Goal: Obtain resource: Download file/media

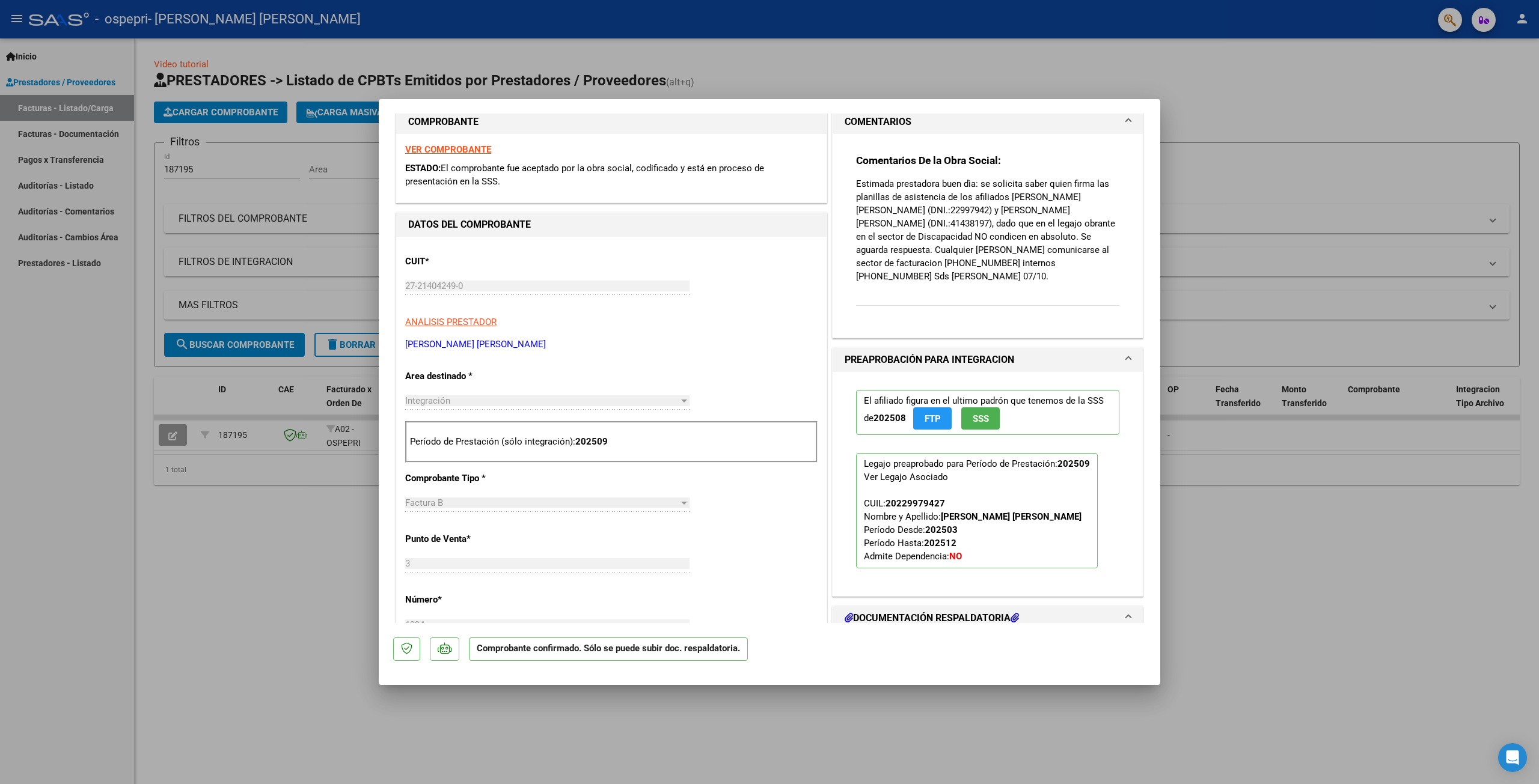
scroll to position [450, 0]
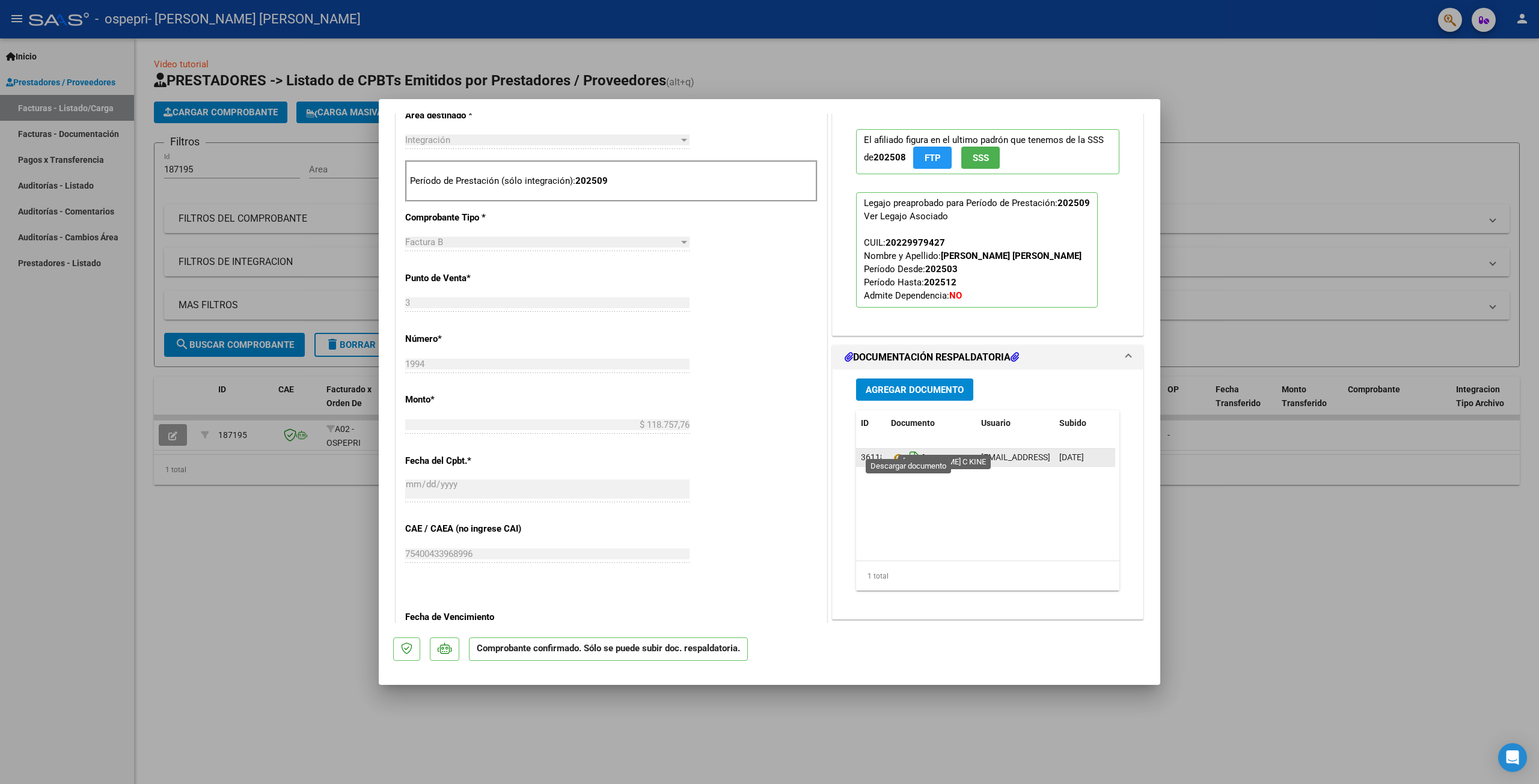
click at [908, 448] on icon "Descargar documento" at bounding box center [914, 458] width 15 height 20
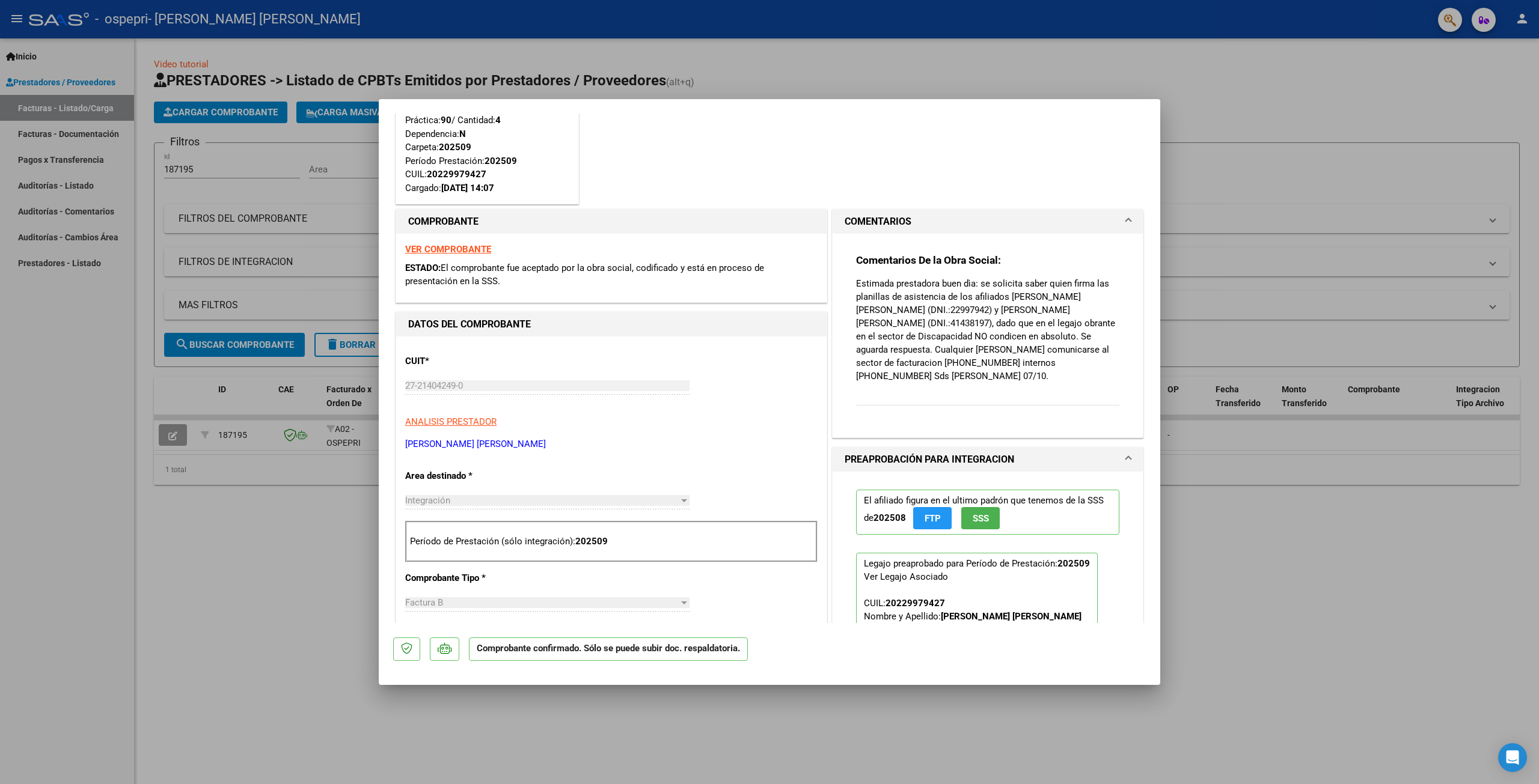
scroll to position [0, 0]
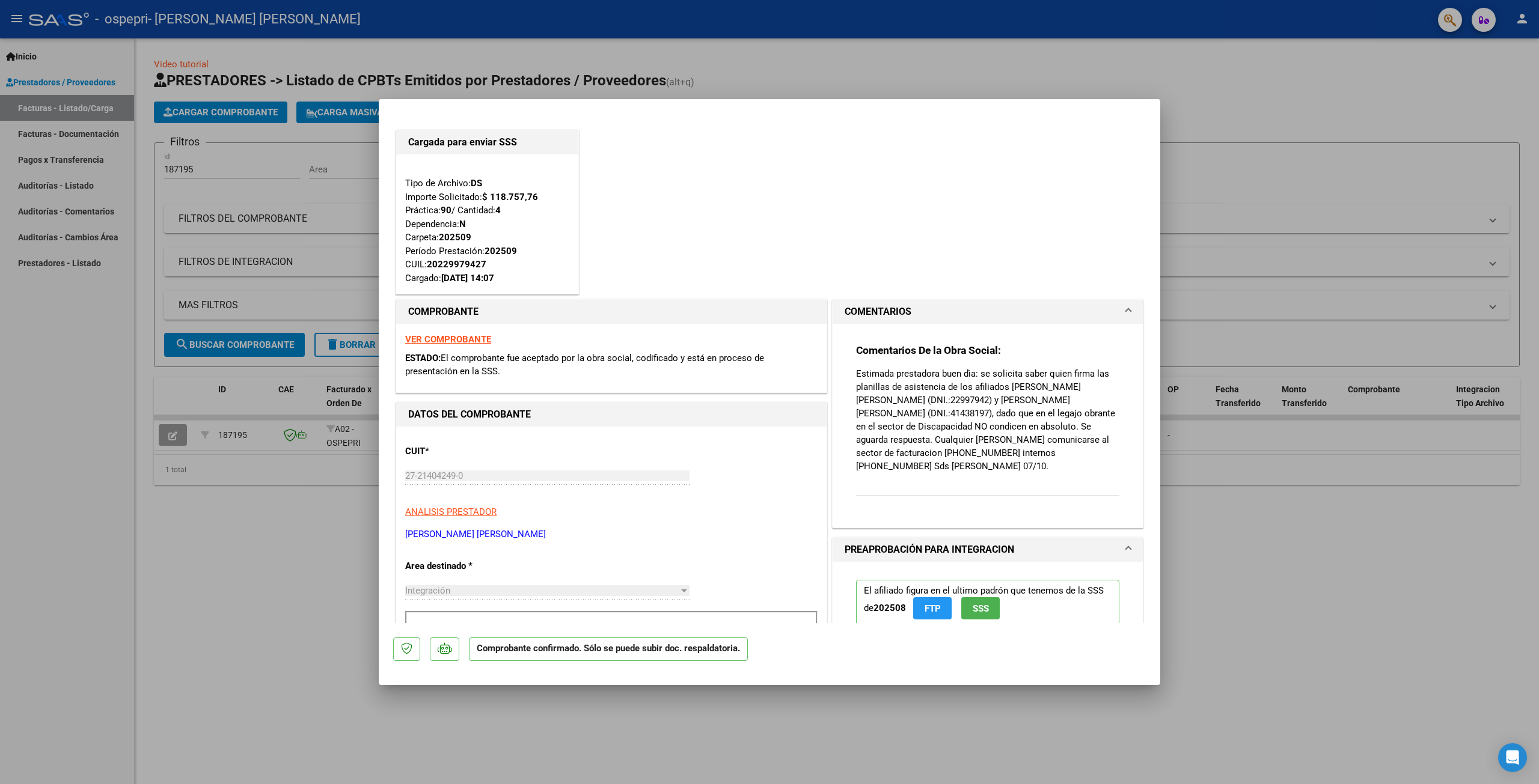
click at [1219, 95] on div at bounding box center [769, 392] width 1539 height 784
type input "$ 0,00"
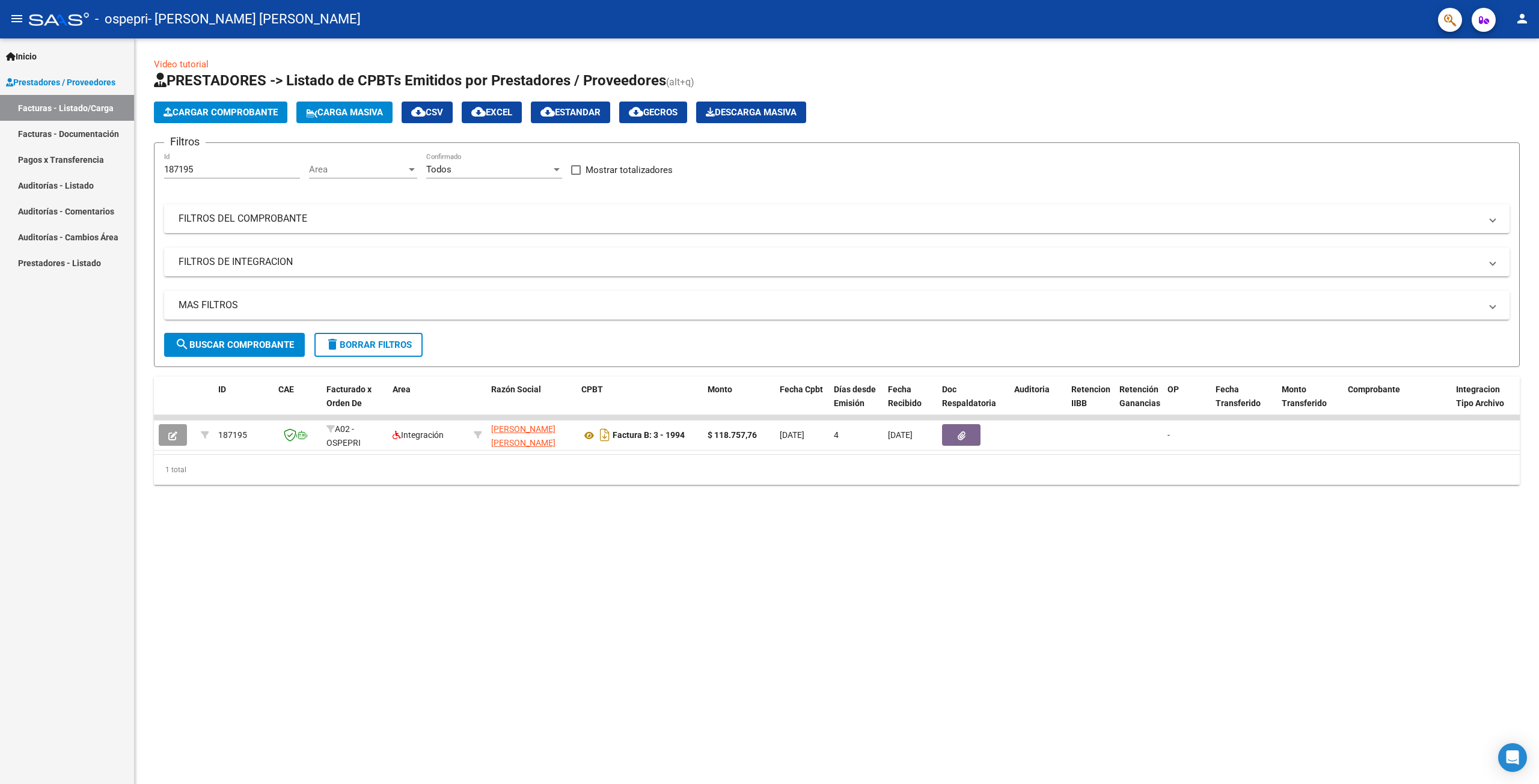
scroll to position [0, 1168]
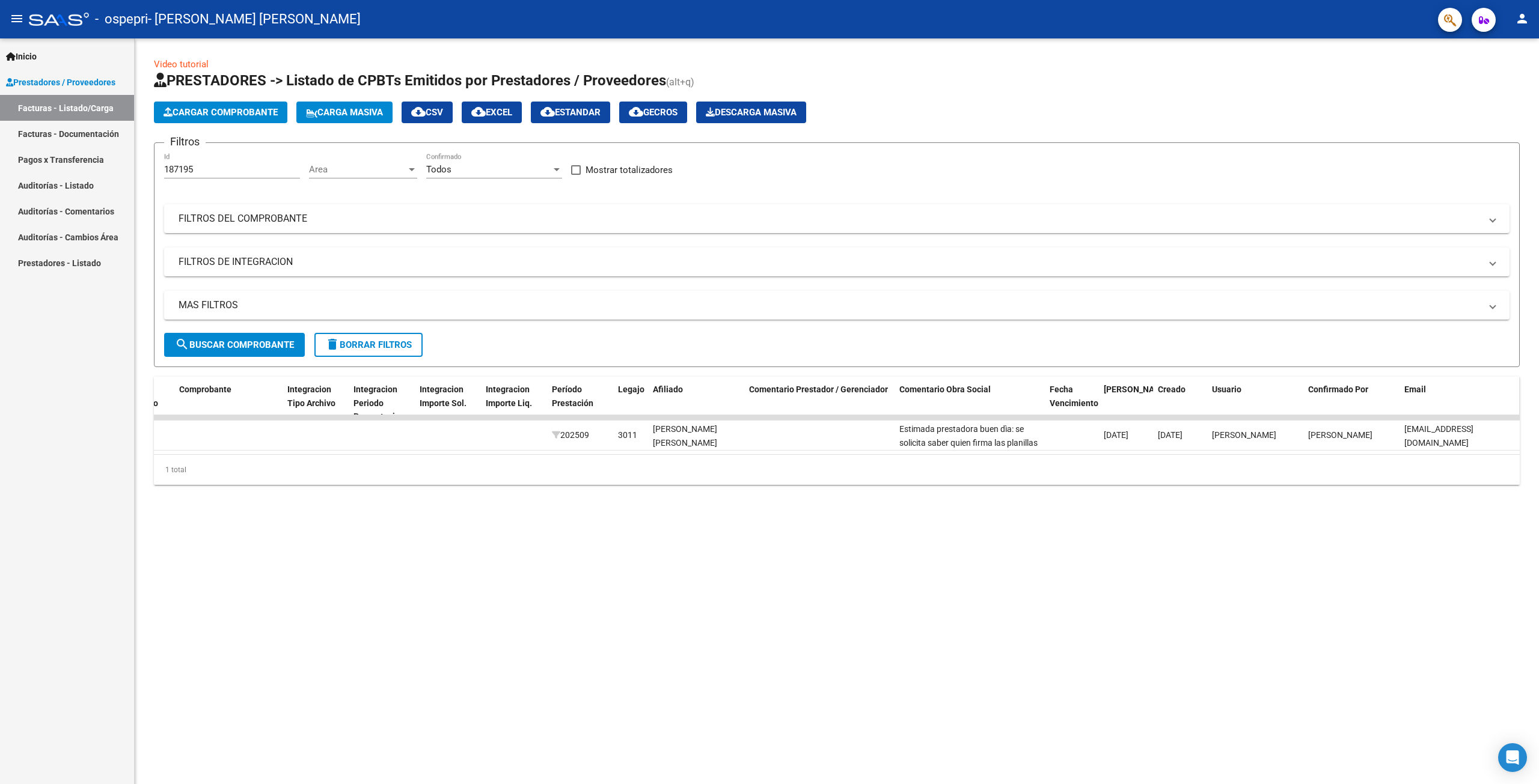
click at [1407, 391] on span "Email" at bounding box center [1414, 389] width 21 height 9
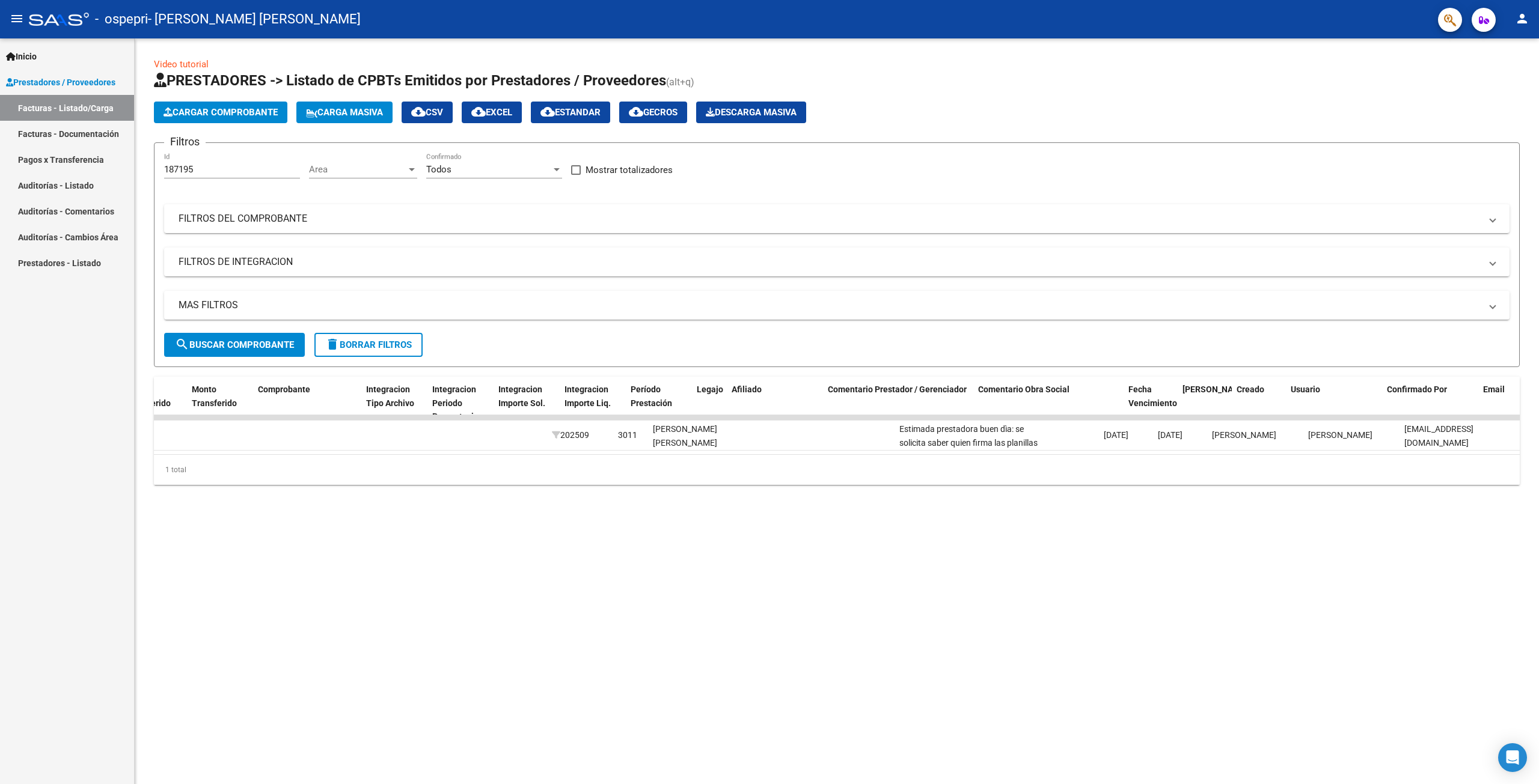
scroll to position [0, 0]
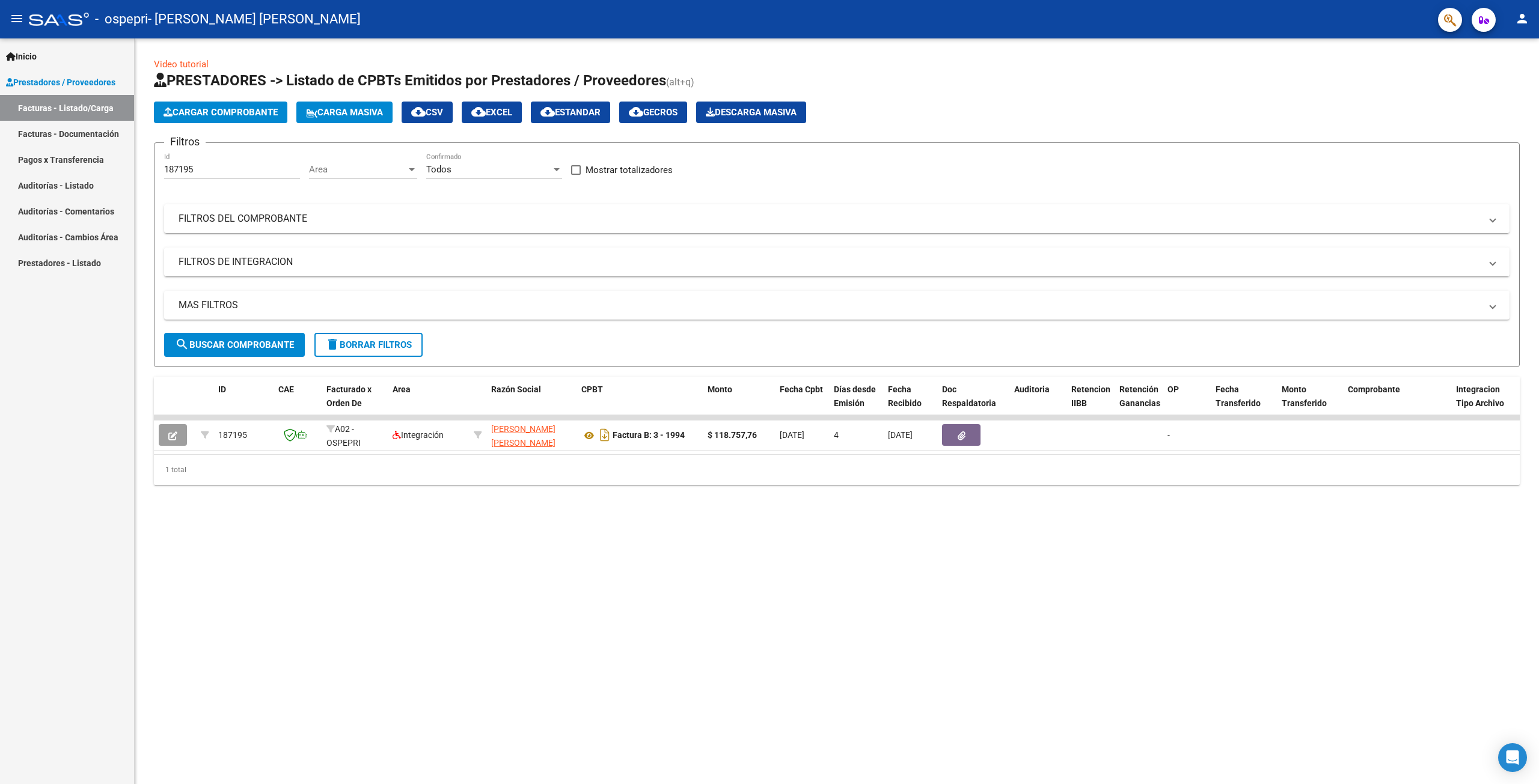
click at [89, 105] on link "Facturas - Listado/Carga" at bounding box center [67, 108] width 134 height 25
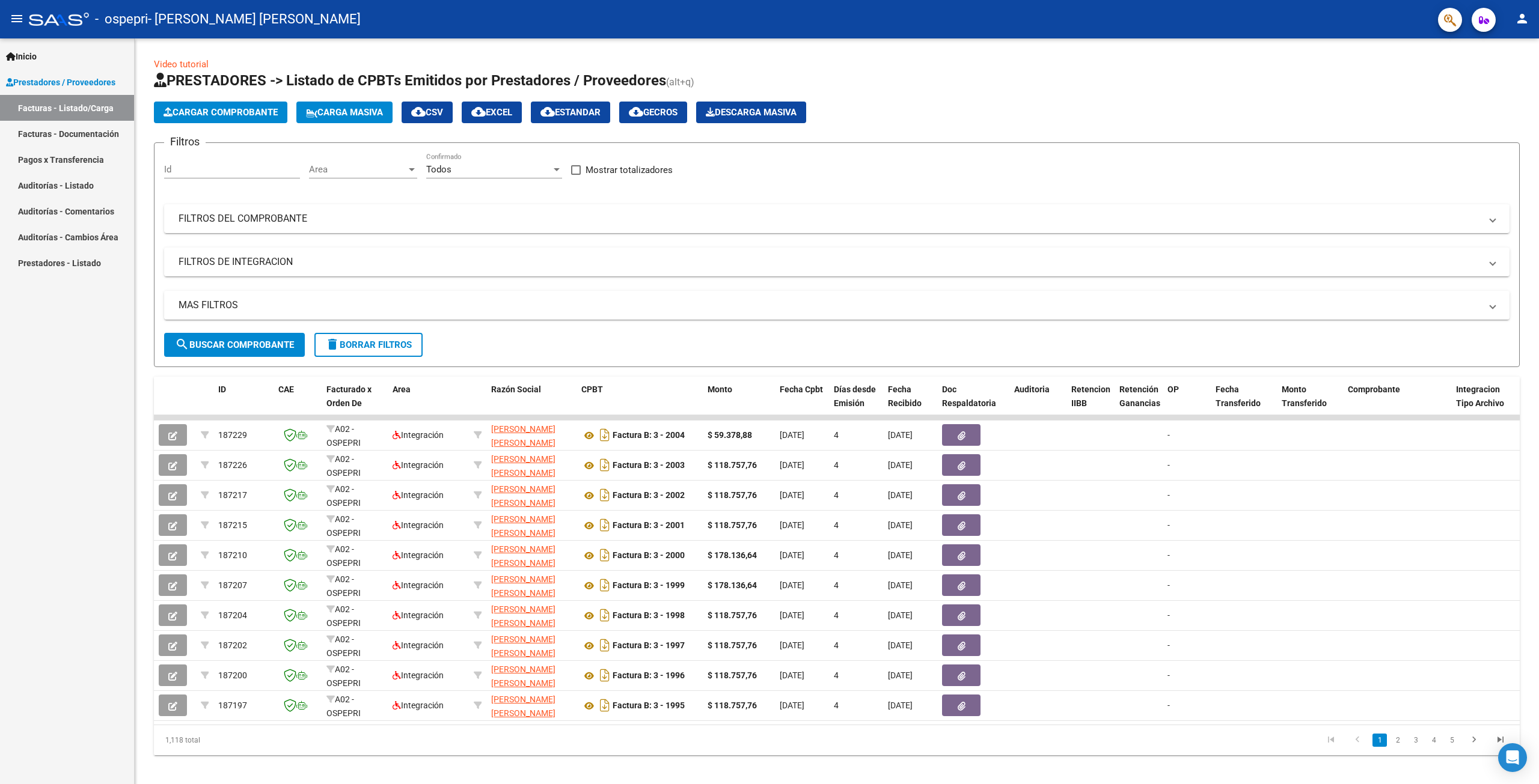
click at [1525, 16] on mat-icon "person" at bounding box center [1521, 18] width 14 height 14
click at [1005, 127] on div at bounding box center [769, 392] width 1539 height 784
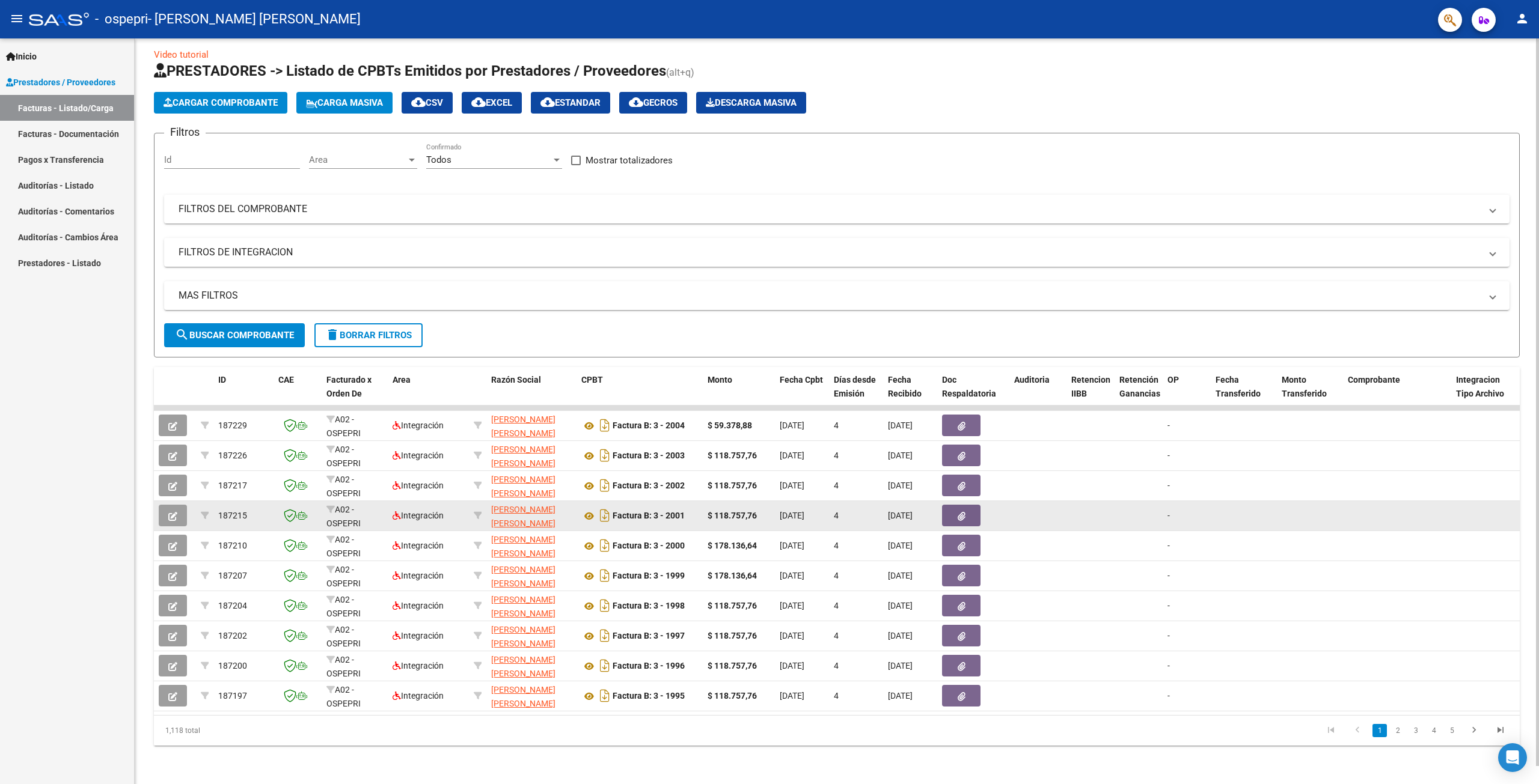
scroll to position [19, 0]
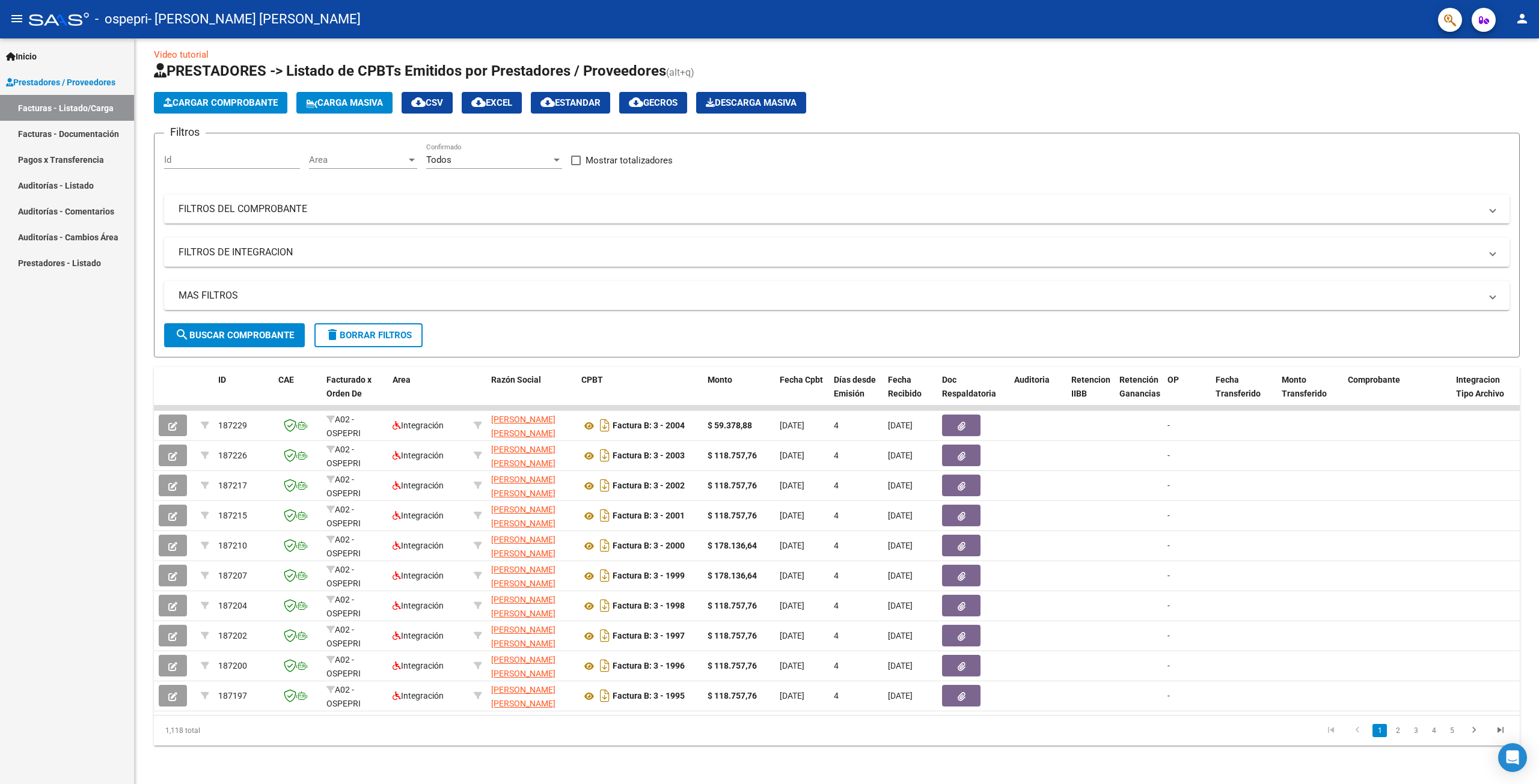
click at [76, 107] on link "Facturas - Listado/Carga" at bounding box center [67, 108] width 134 height 25
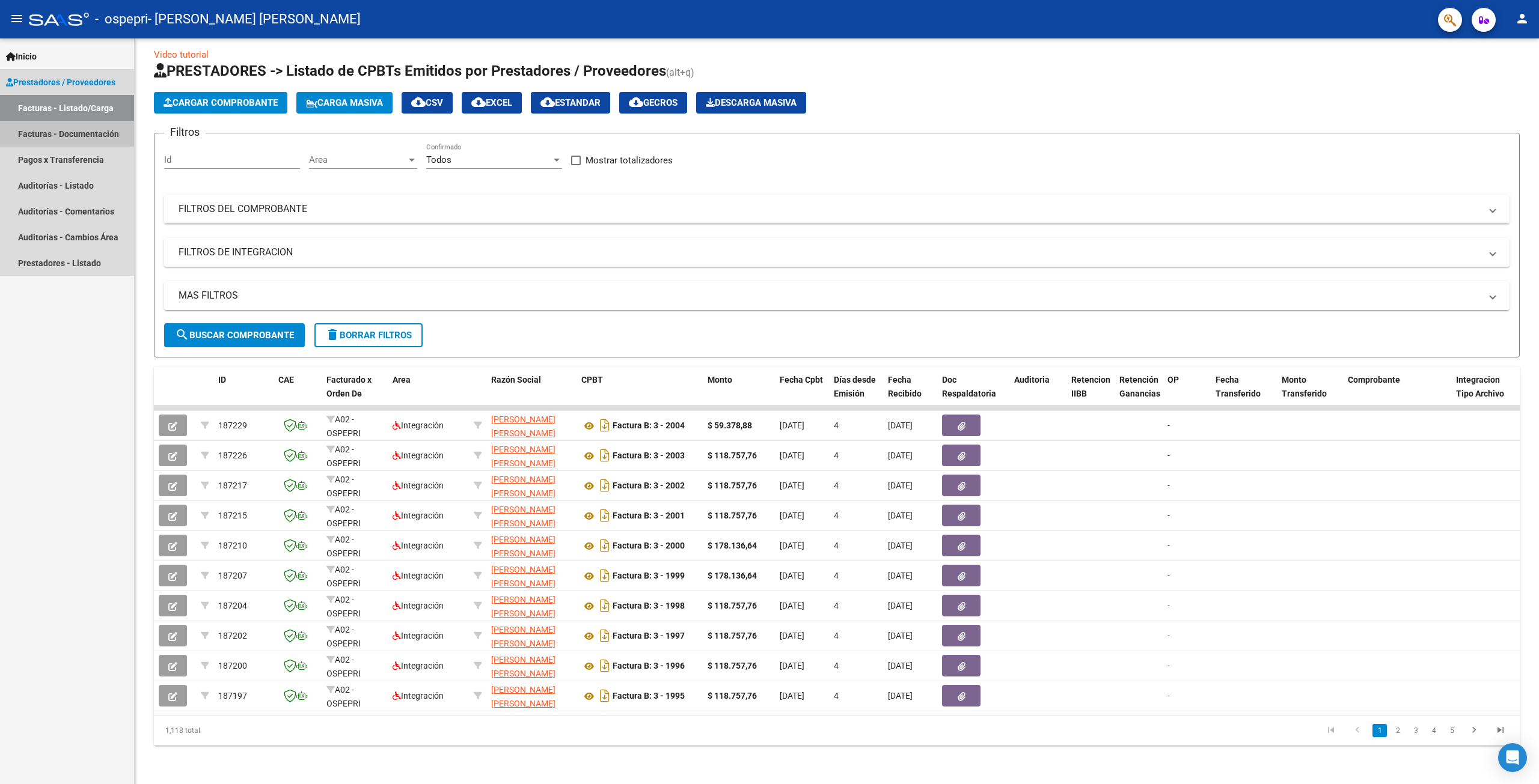
click at [73, 136] on link "Facturas - Documentación" at bounding box center [67, 133] width 134 height 25
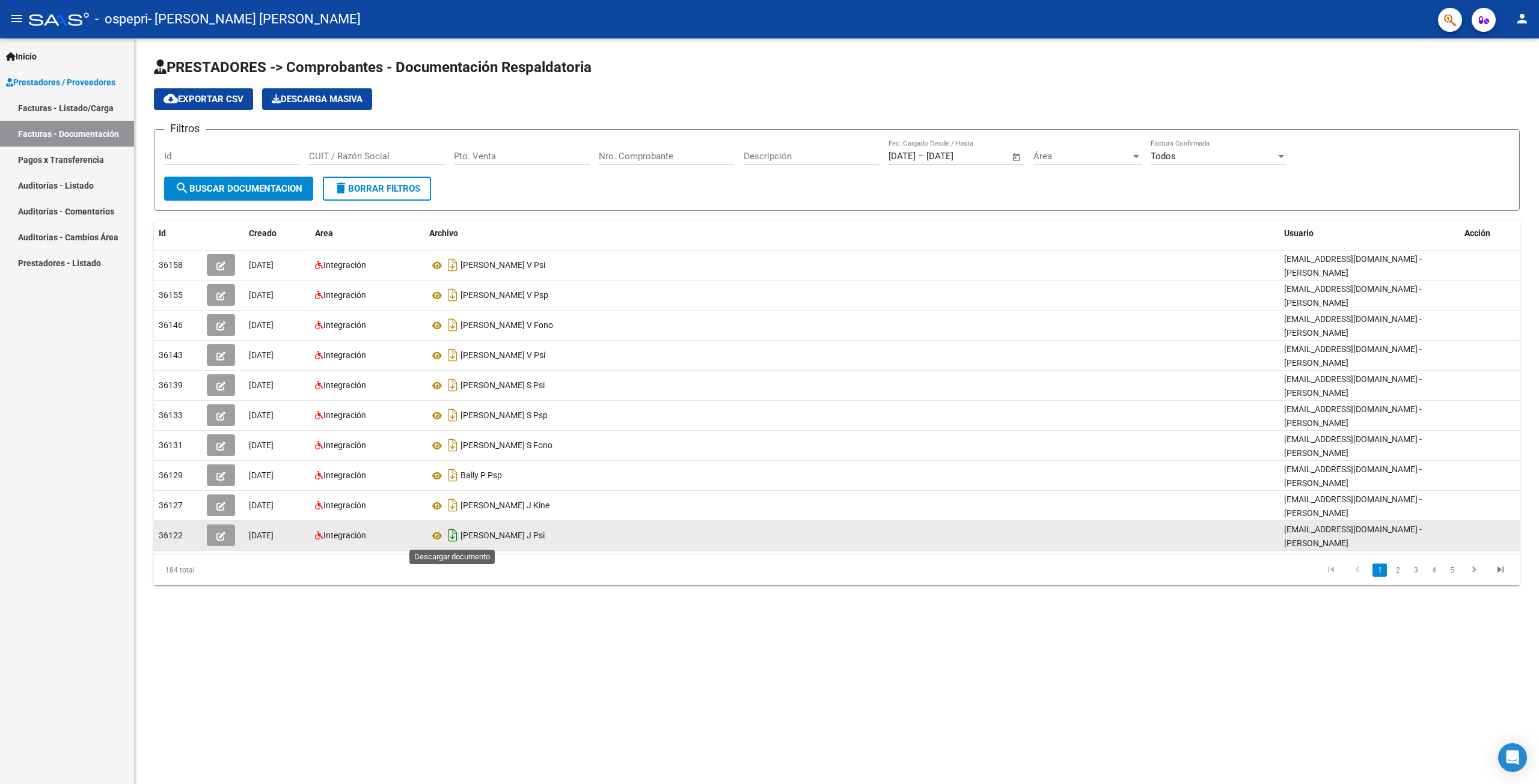
click at [453, 535] on icon "Descargar documento" at bounding box center [452, 535] width 15 height 20
click at [1394, 572] on link "2" at bounding box center [1397, 570] width 14 height 14
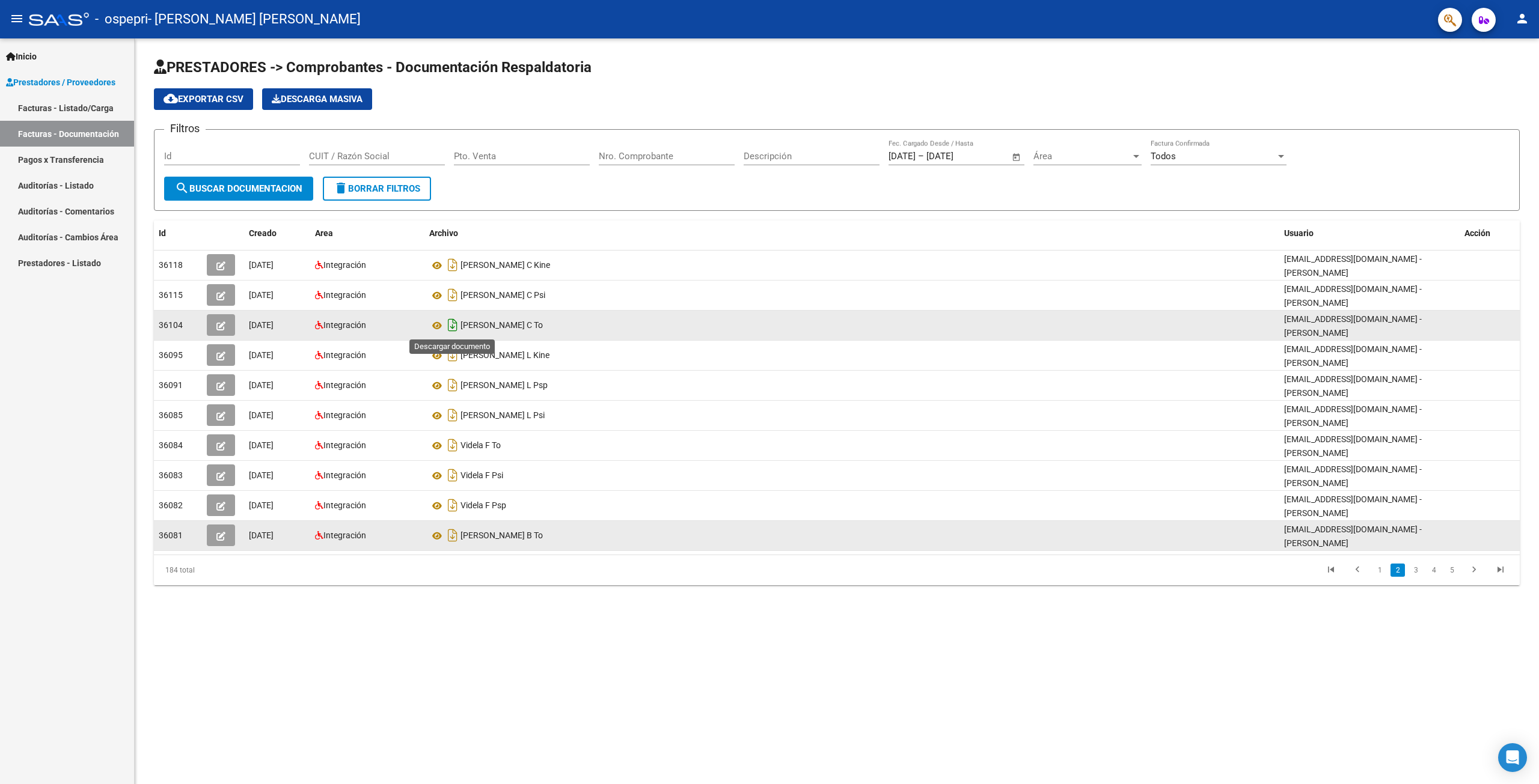
click at [455, 325] on icon "Descargar documento" at bounding box center [452, 324] width 15 height 20
click at [1327, 567] on icon "go to first page" at bounding box center [1331, 571] width 15 height 14
click at [1522, 25] on mat-icon "person" at bounding box center [1521, 18] width 14 height 14
click at [1502, 79] on button "exit_to_app Salir" at bounding box center [1497, 79] width 73 height 29
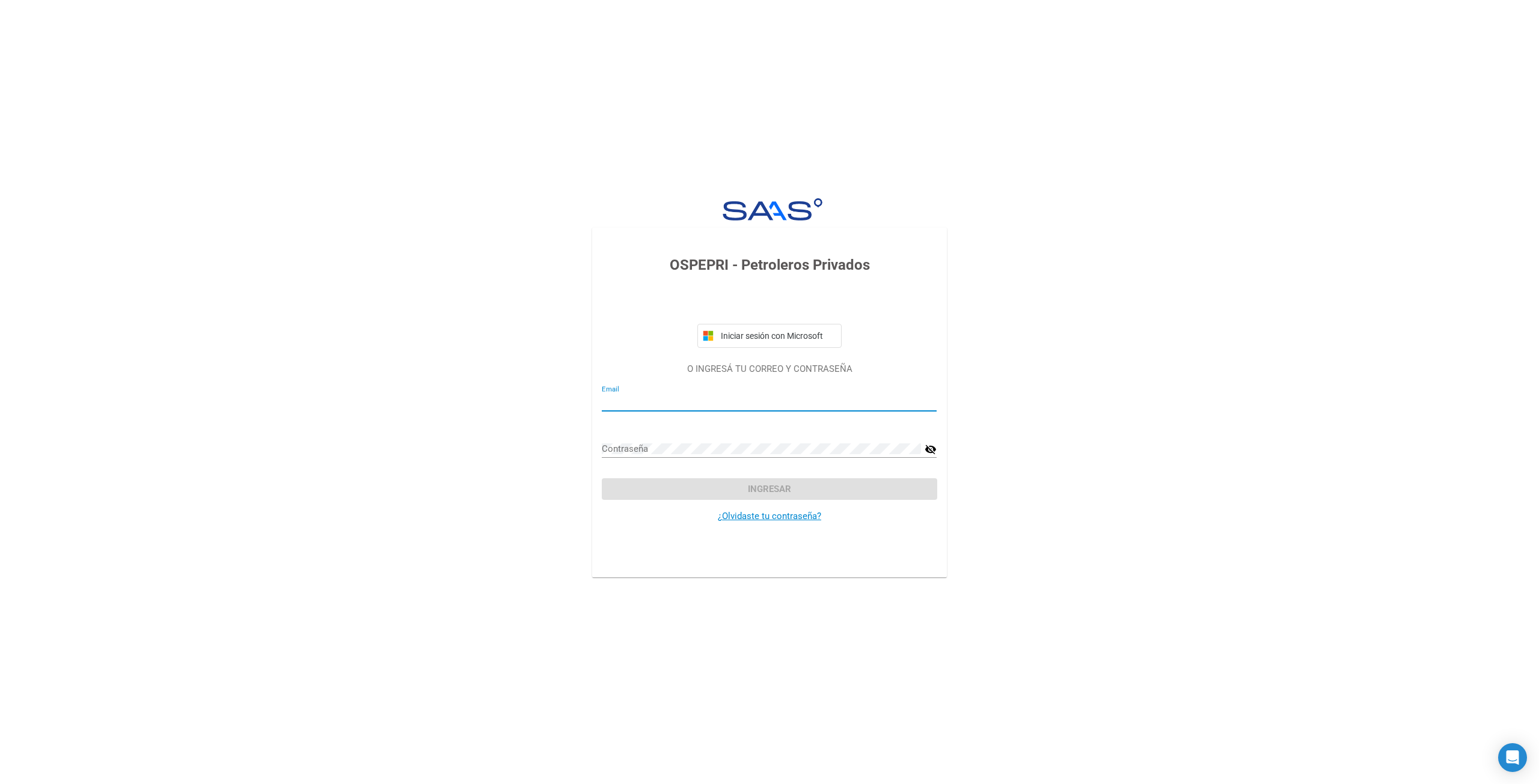
type input "[EMAIL_ADDRESS][DOMAIN_NAME]"
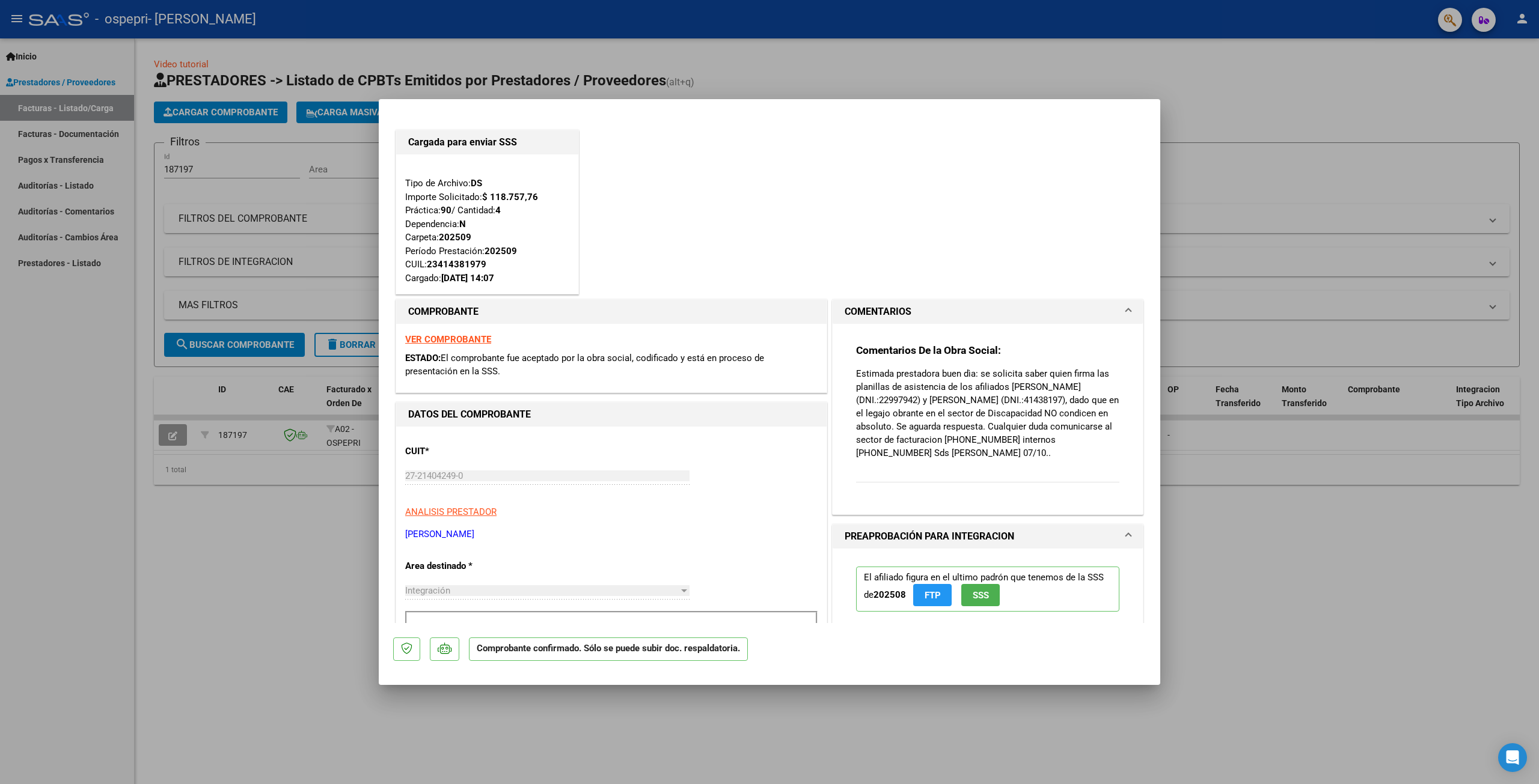
click at [1332, 75] on div at bounding box center [769, 392] width 1539 height 784
type input "$ 0,00"
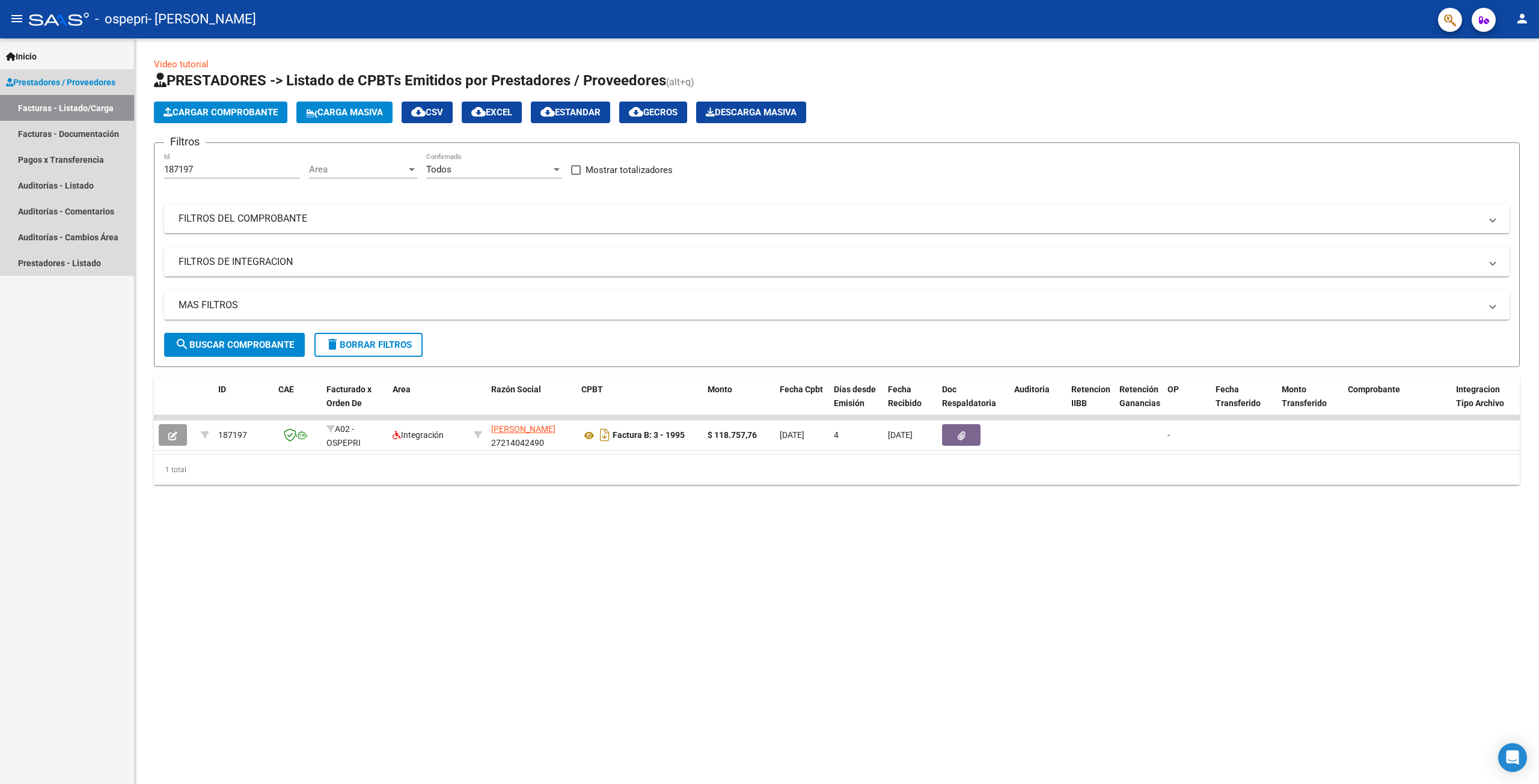
click at [73, 110] on link "Facturas - Listado/Carga" at bounding box center [67, 108] width 134 height 25
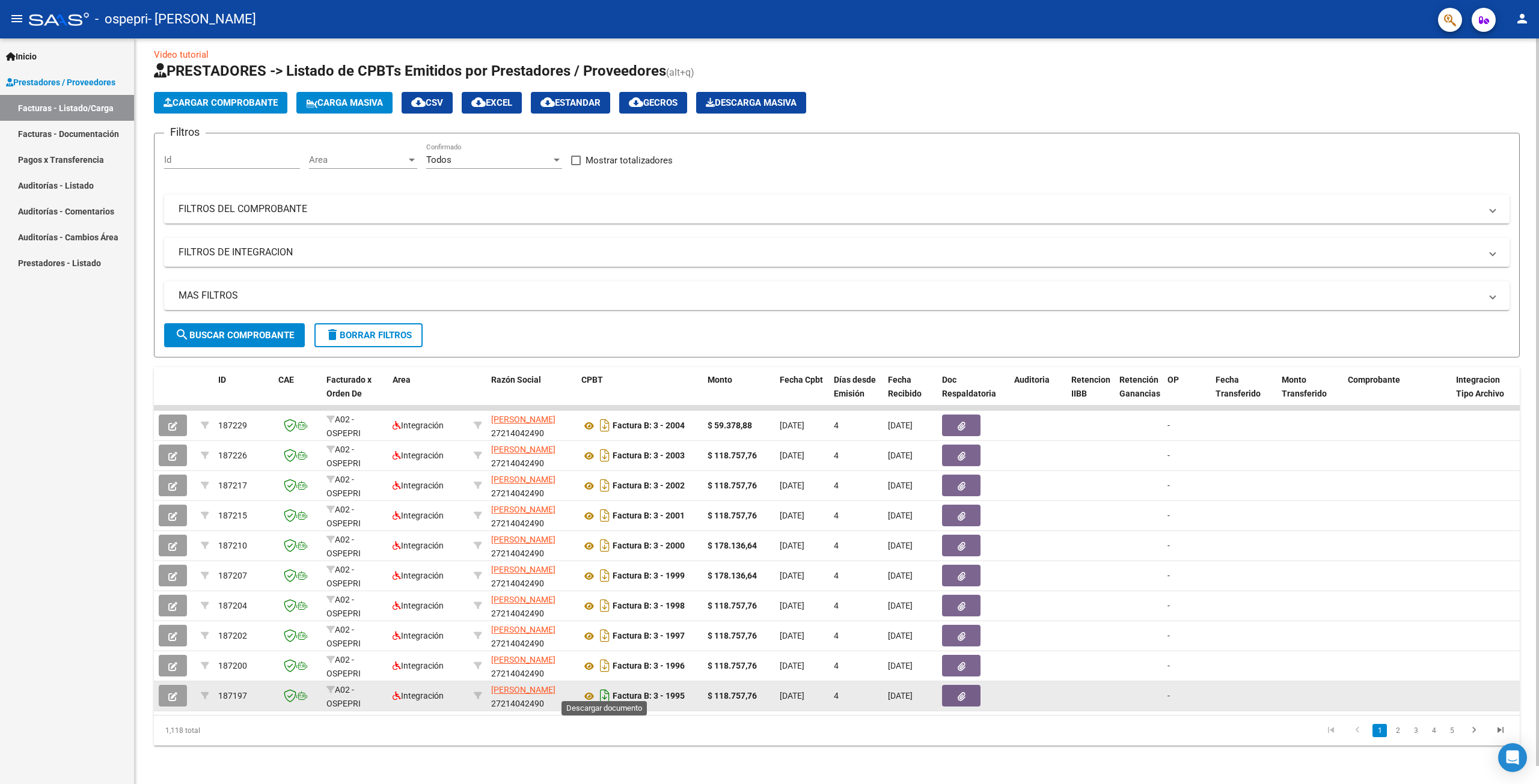
click at [602, 686] on icon "Descargar documento" at bounding box center [604, 696] width 15 height 20
click at [958, 692] on icon "button" at bounding box center [961, 697] width 8 height 9
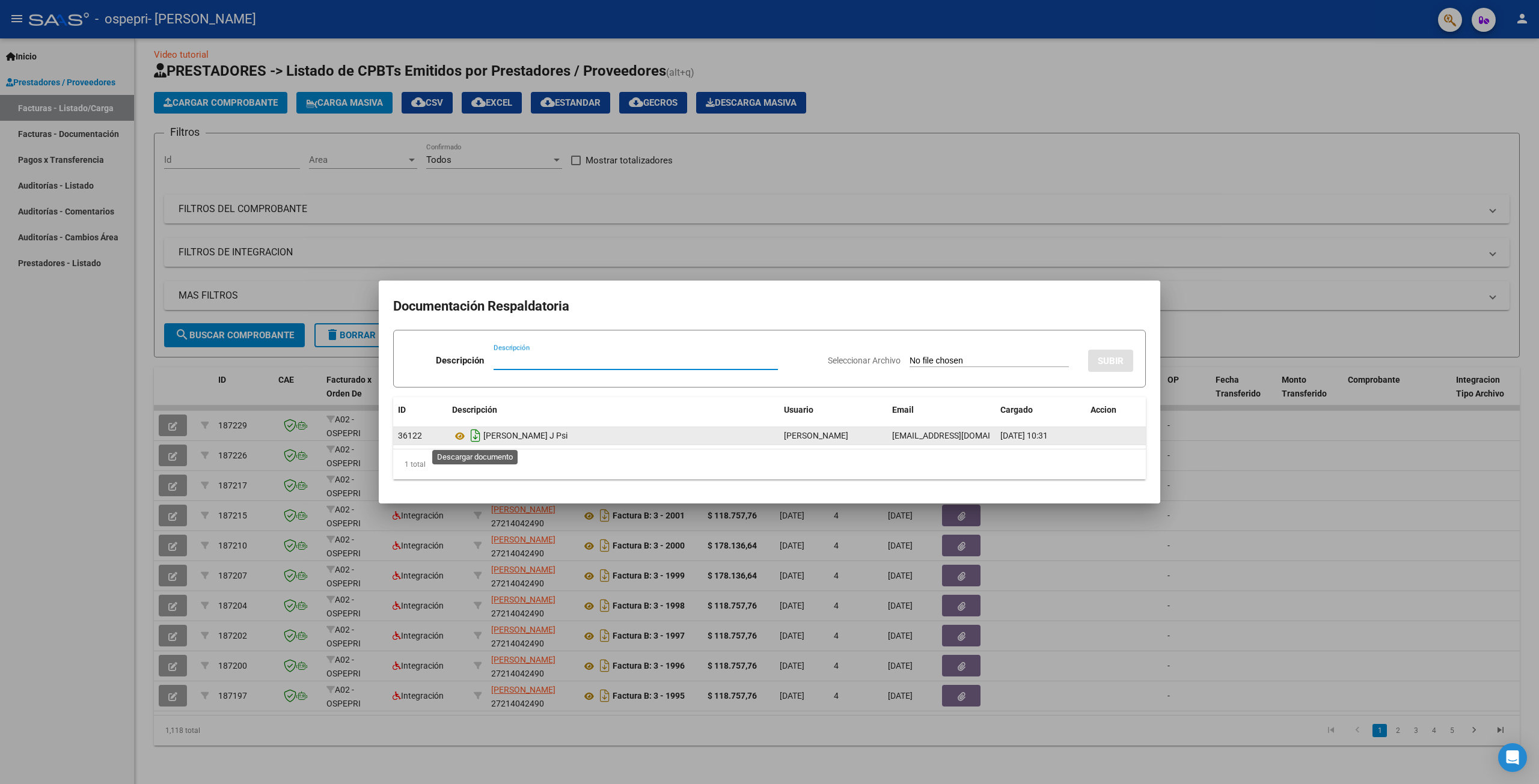
click at [478, 434] on icon "Descargar documento" at bounding box center [475, 435] width 15 height 20
click at [1018, 110] on div at bounding box center [769, 392] width 1539 height 784
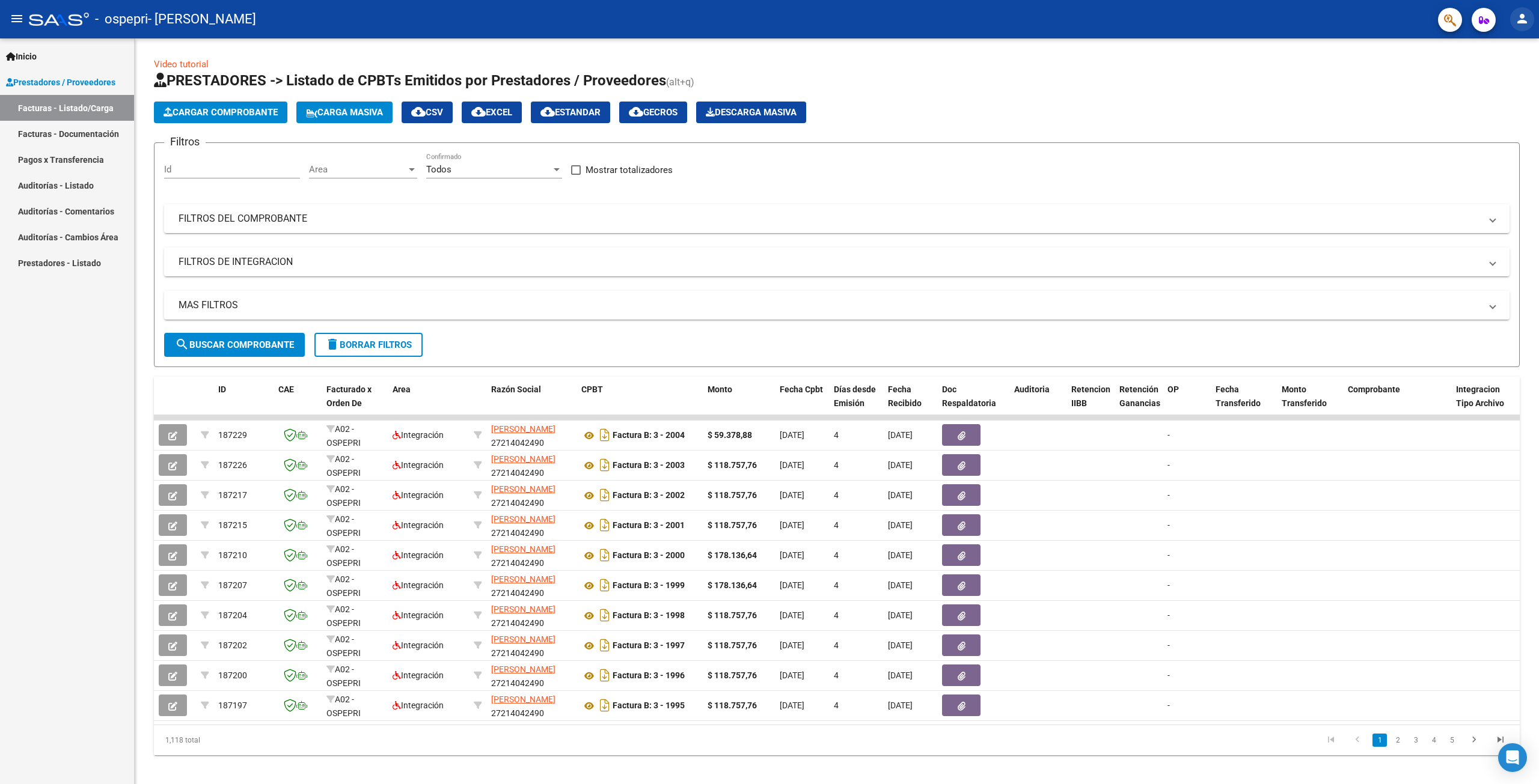
click at [1522, 28] on button "person" at bounding box center [1522, 19] width 24 height 24
click at [1508, 83] on button "exit_to_app Salir" at bounding box center [1497, 79] width 73 height 29
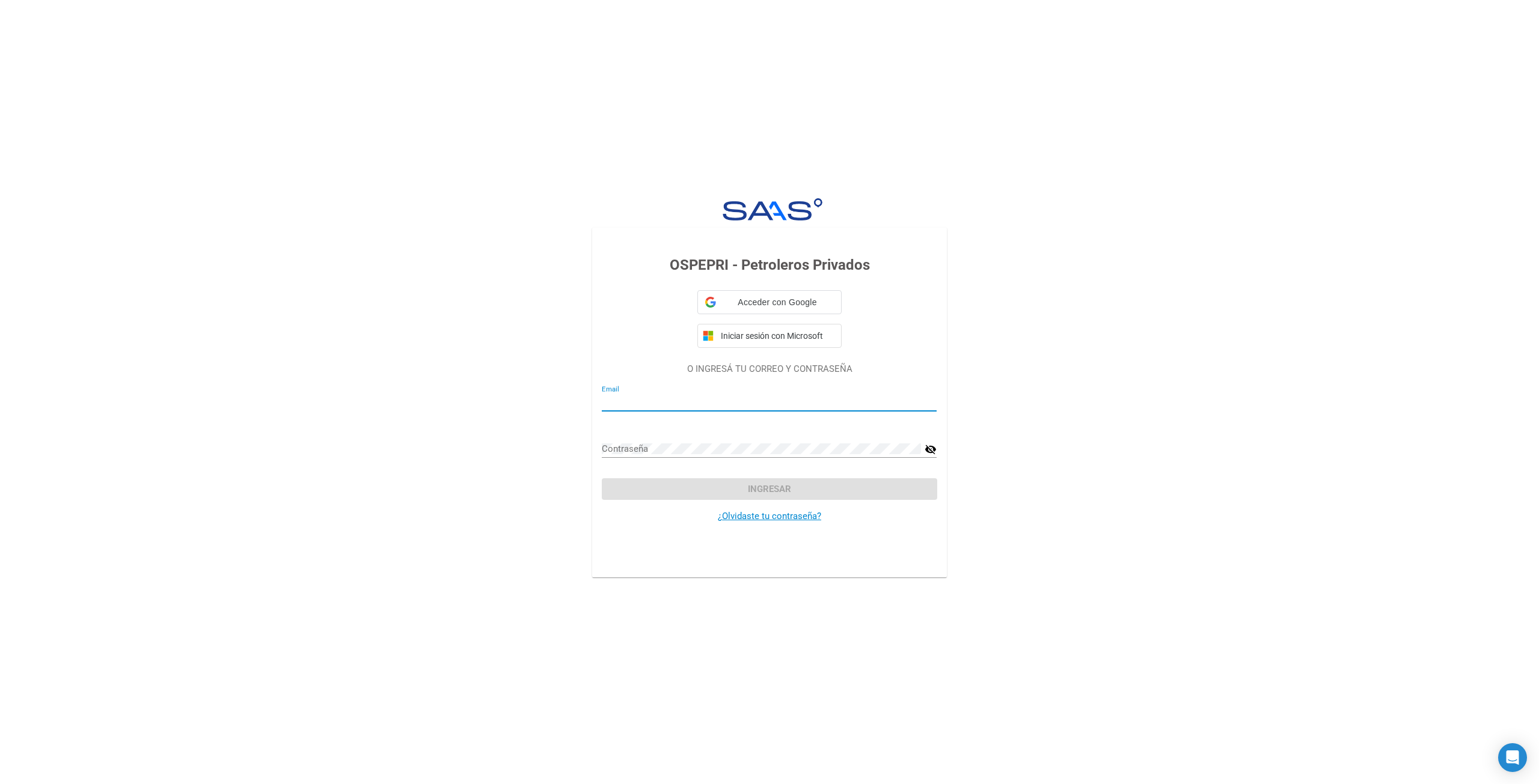
type input "[EMAIL_ADDRESS][DOMAIN_NAME]"
